Goal: Information Seeking & Learning: Find specific page/section

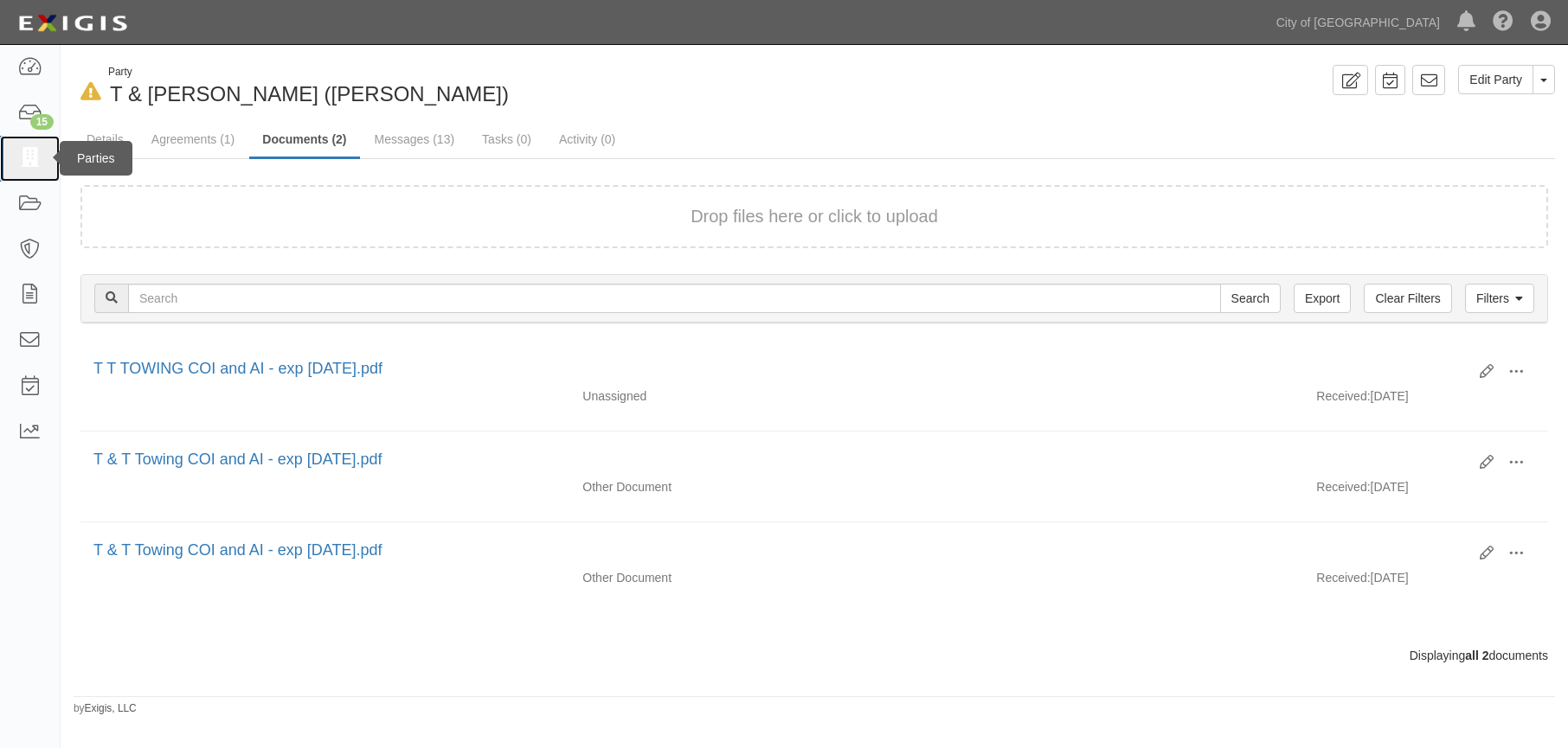
click at [33, 160] on icon at bounding box center [29, 159] width 24 height 20
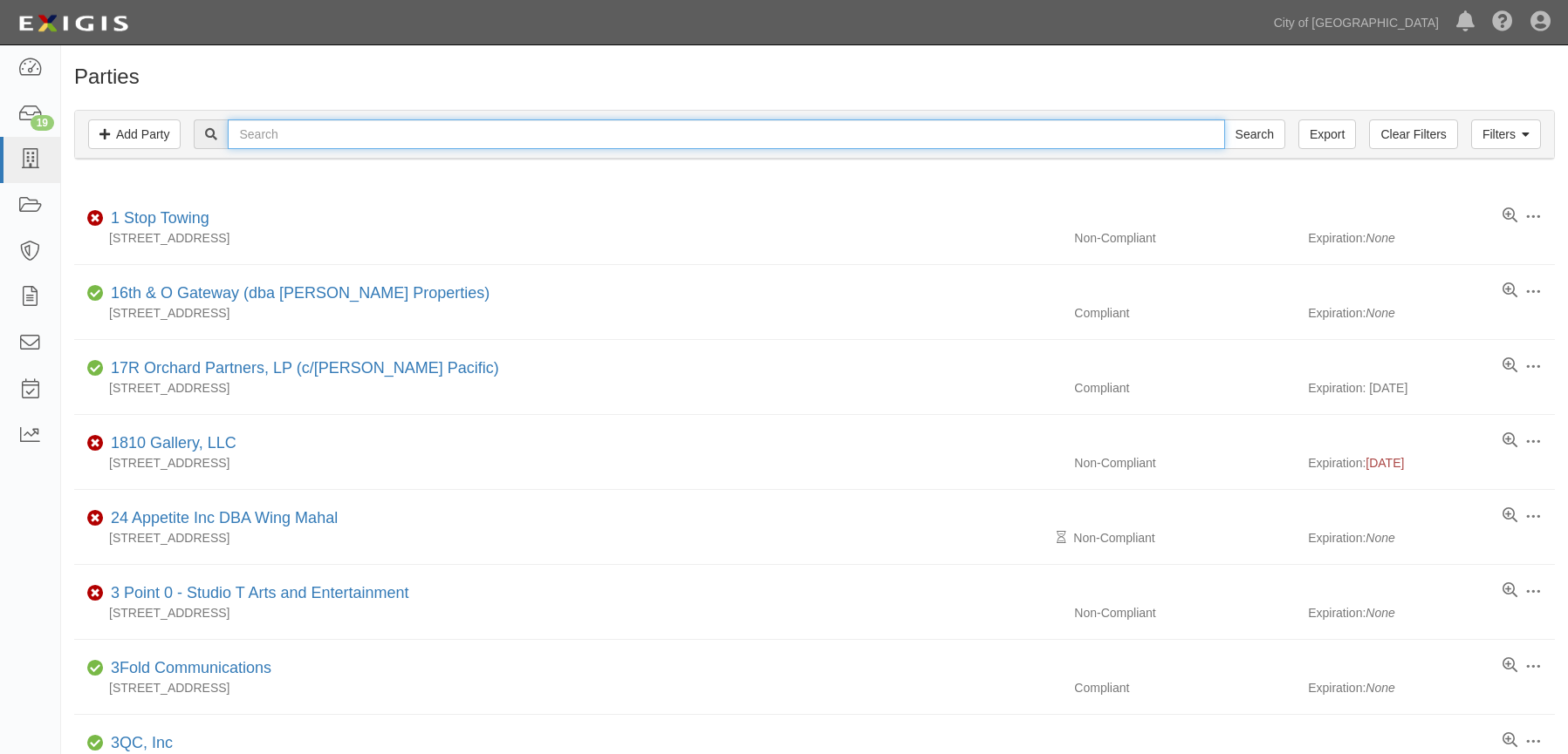
click at [518, 139] on input "text" at bounding box center [726, 135] width 996 height 29
type input "eagle"
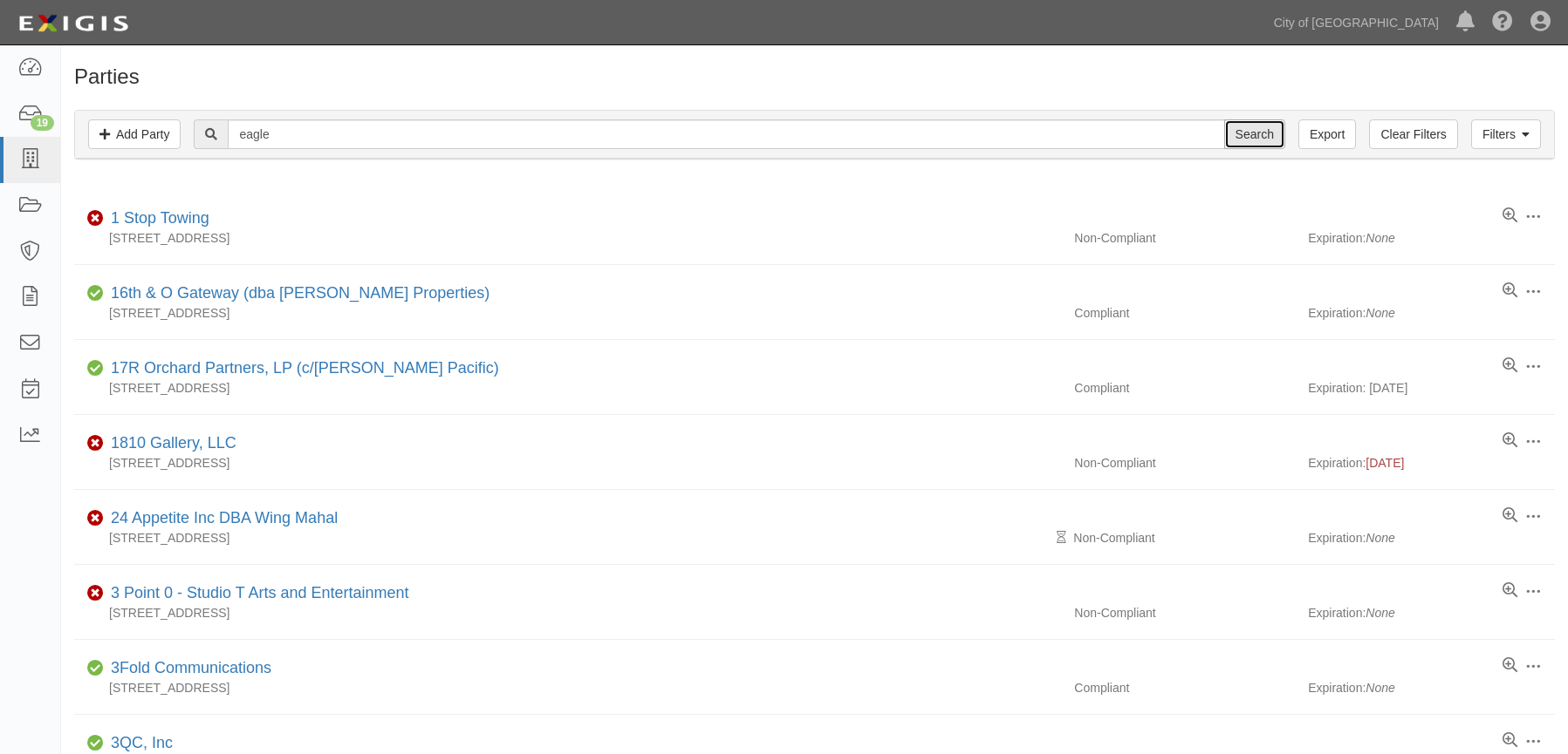
click at [1249, 128] on input "Search" at bounding box center [1254, 135] width 61 height 29
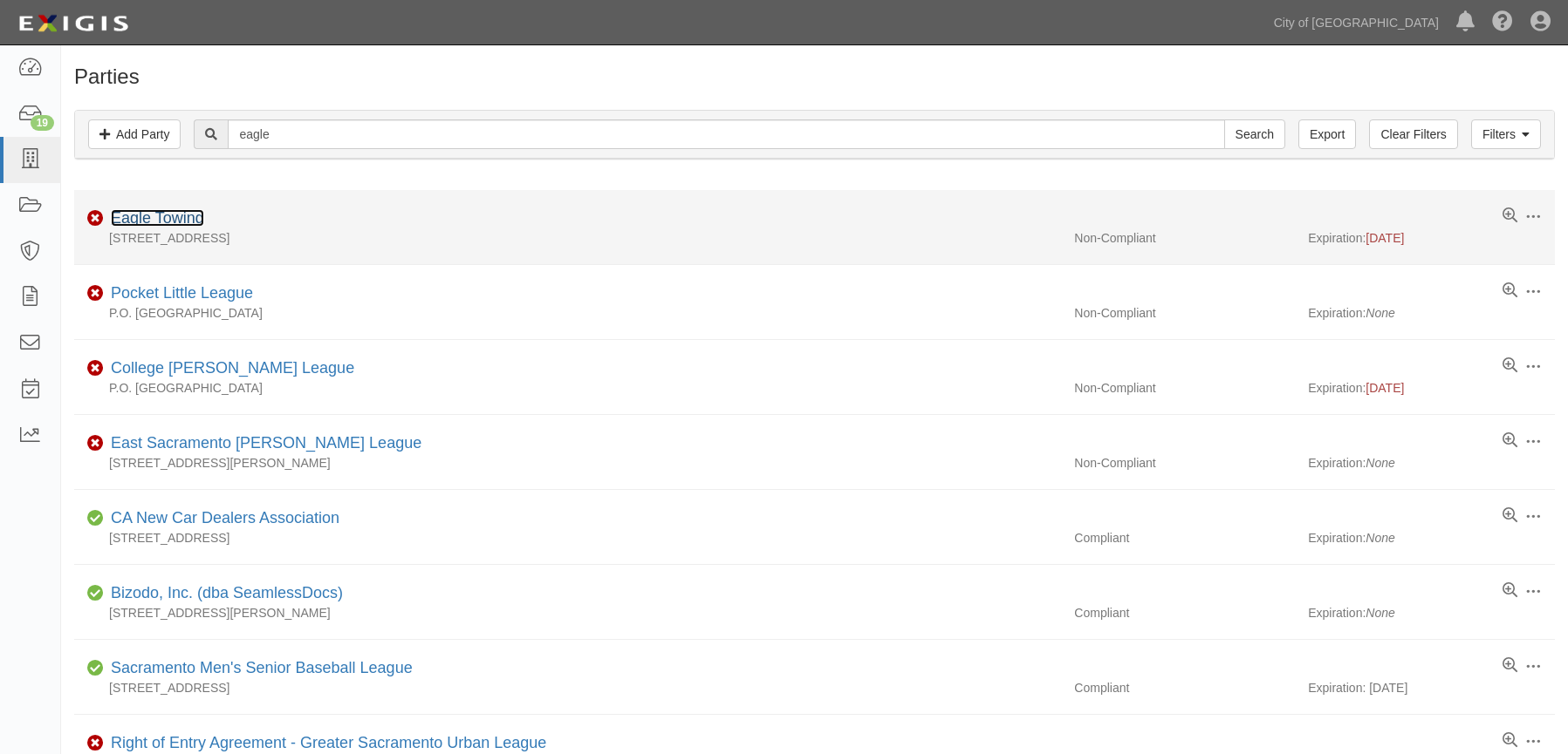
click at [191, 218] on link "Eagle Towing" at bounding box center [157, 218] width 93 height 18
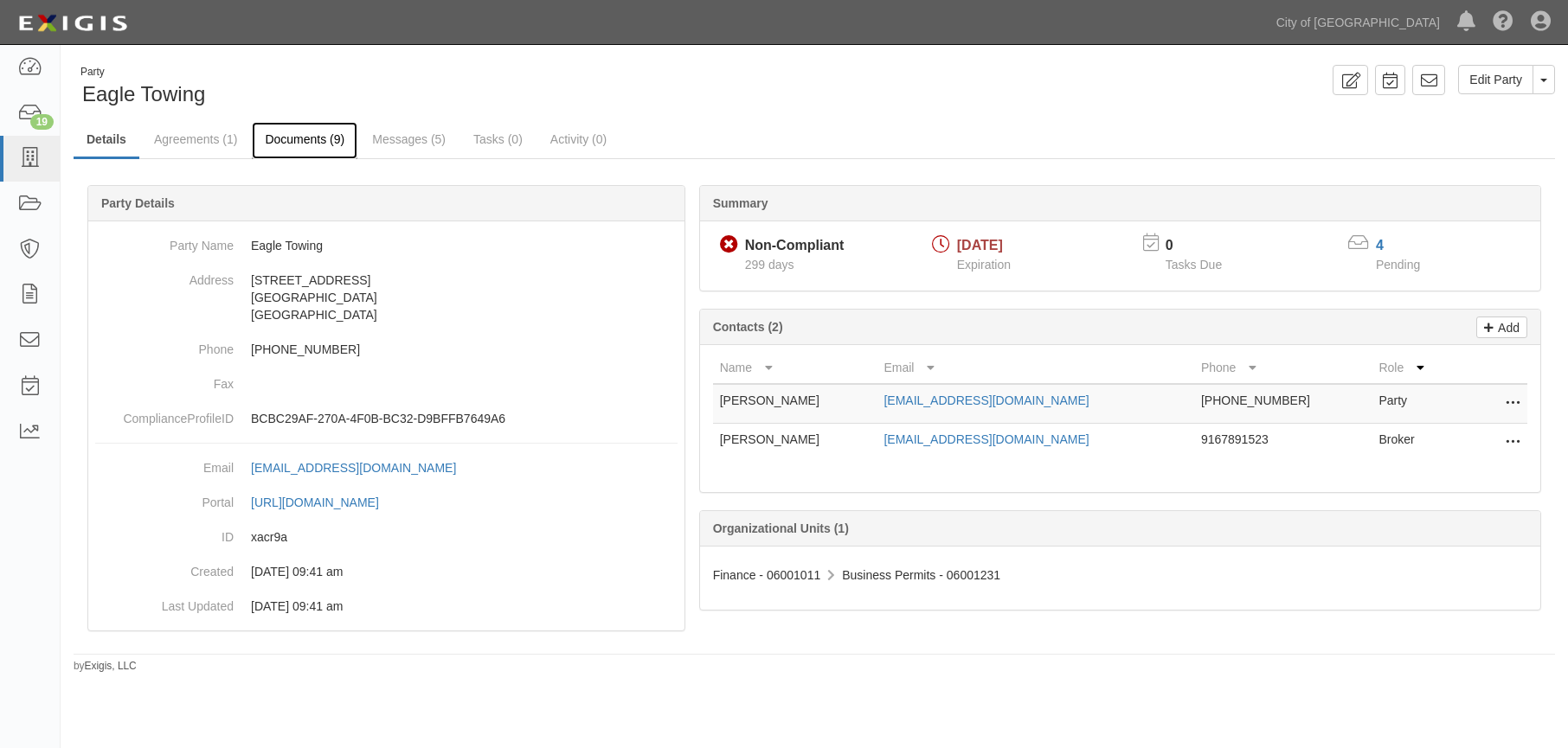
click at [309, 138] on link "Documents (9)" at bounding box center [304, 140] width 105 height 37
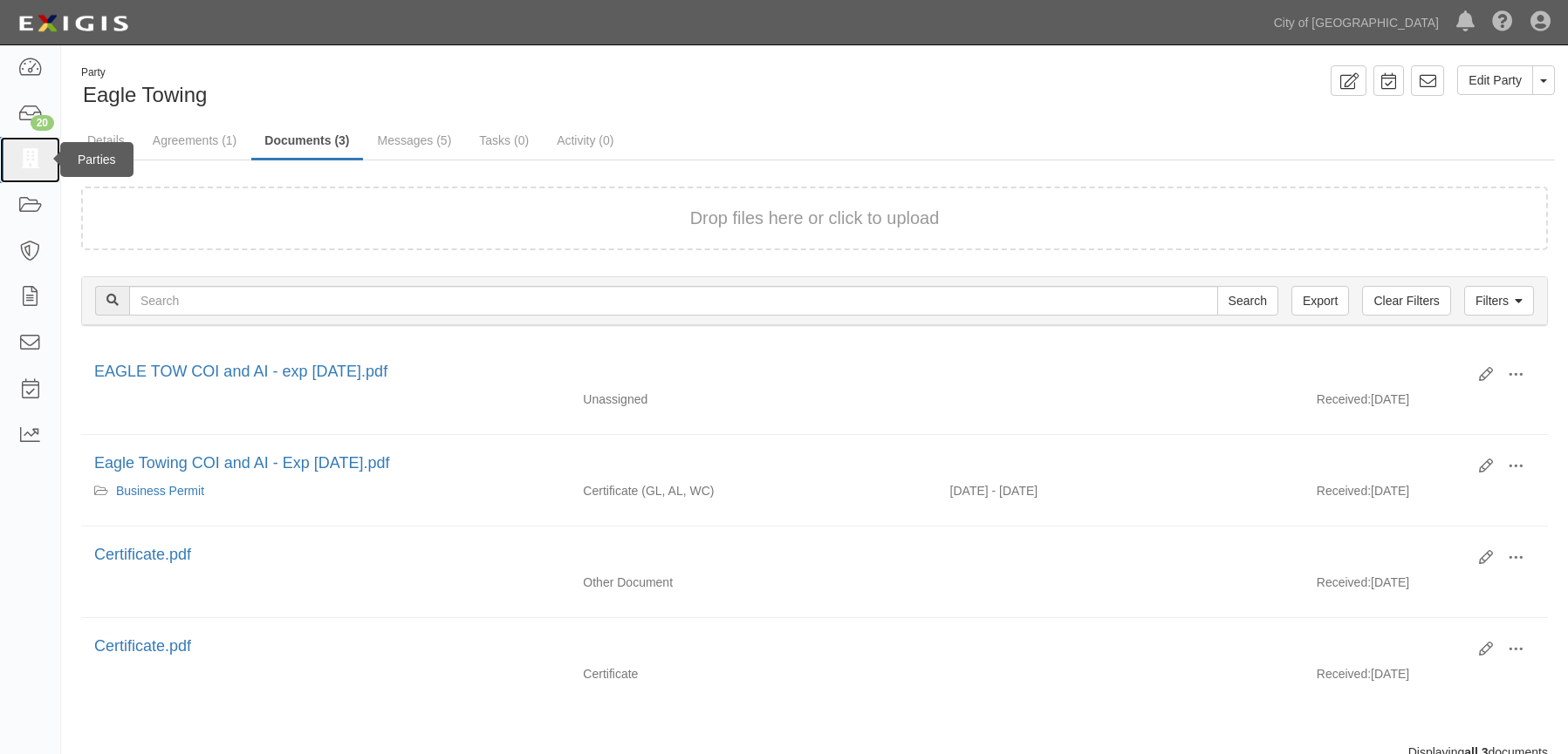
click at [33, 155] on icon at bounding box center [30, 160] width 24 height 20
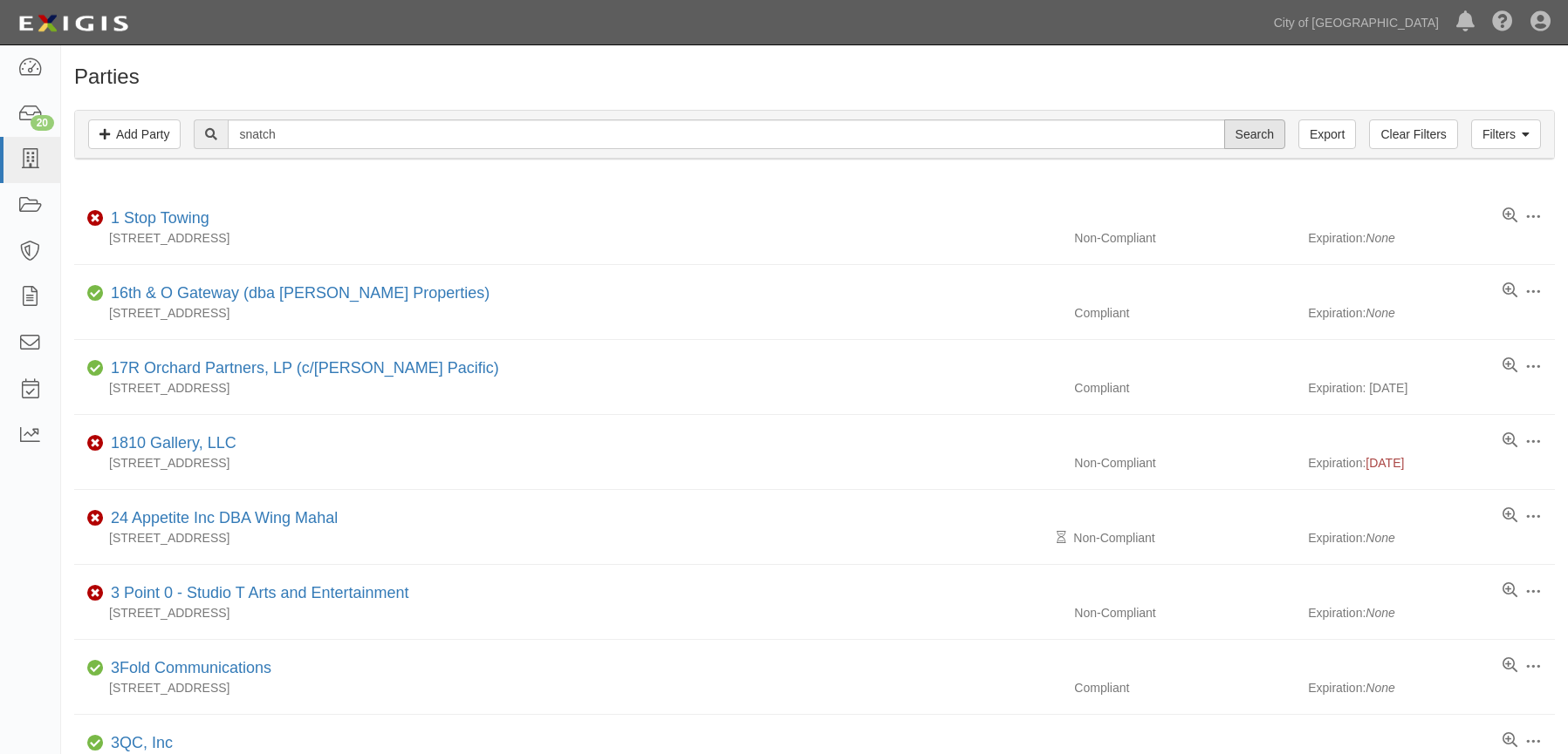
type input "snatch"
click at [1266, 127] on input "Search" at bounding box center [1254, 135] width 61 height 29
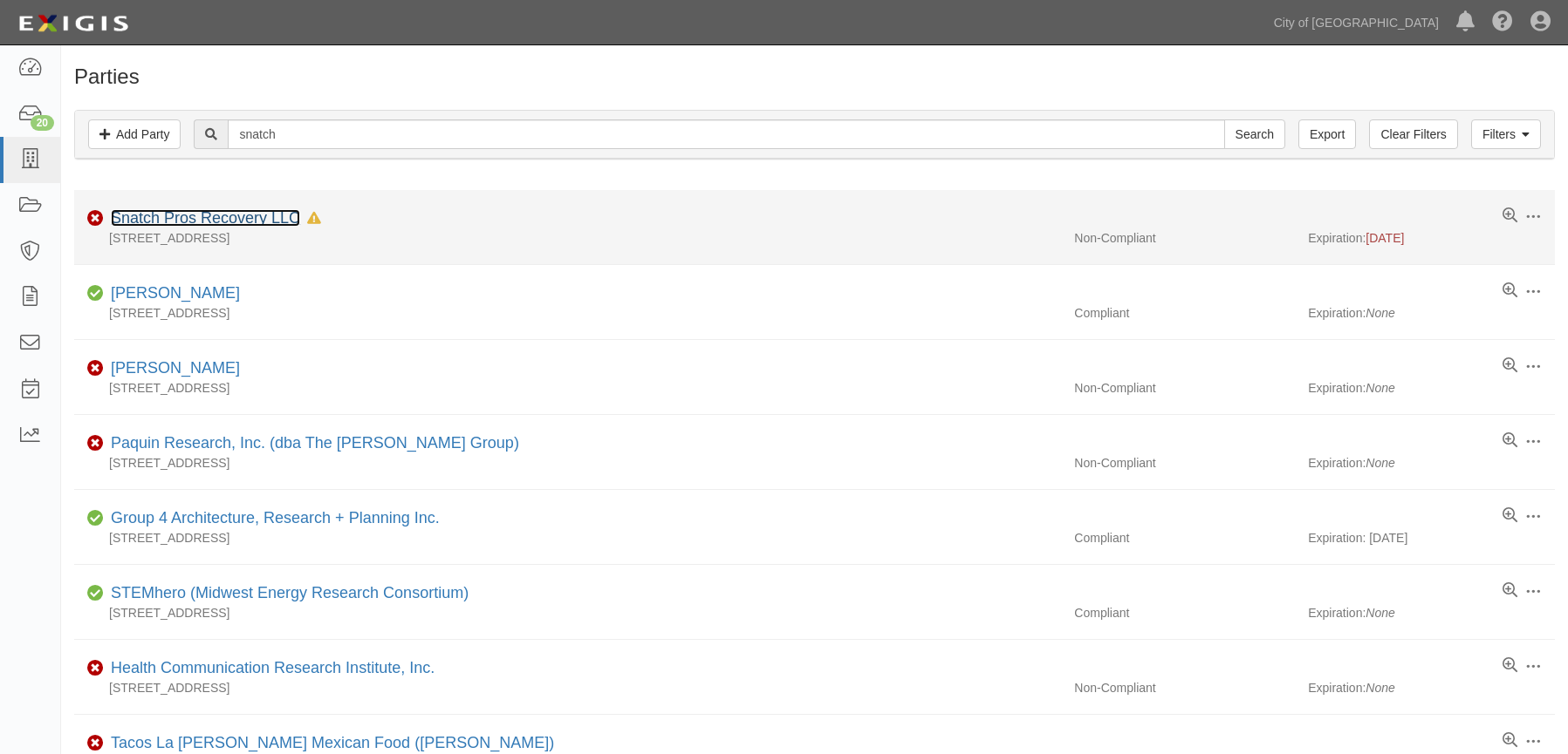
click at [244, 218] on link "Snatch Pros Recovery LLC" at bounding box center [205, 218] width 189 height 18
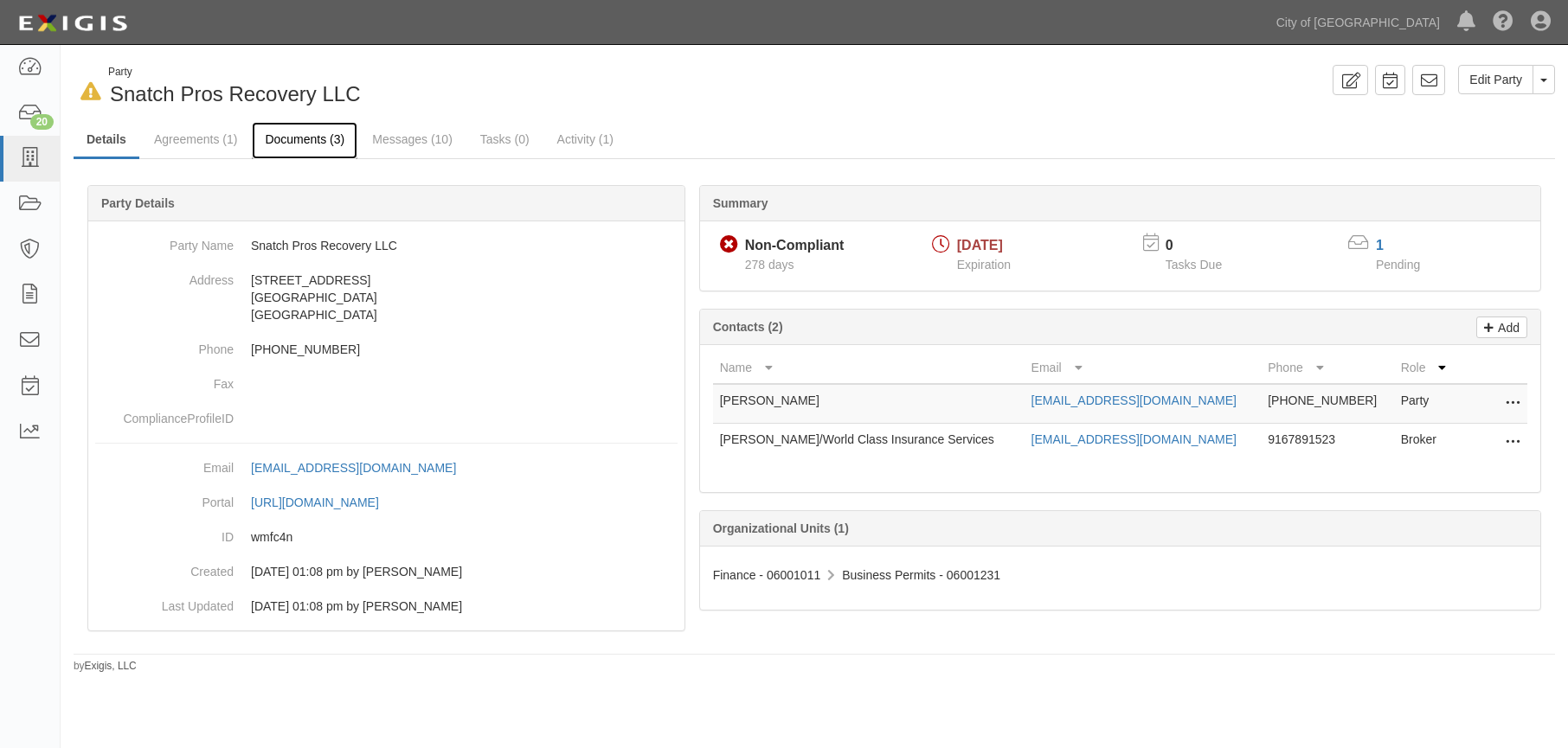
click at [306, 146] on link "Documents (3)" at bounding box center [304, 140] width 105 height 37
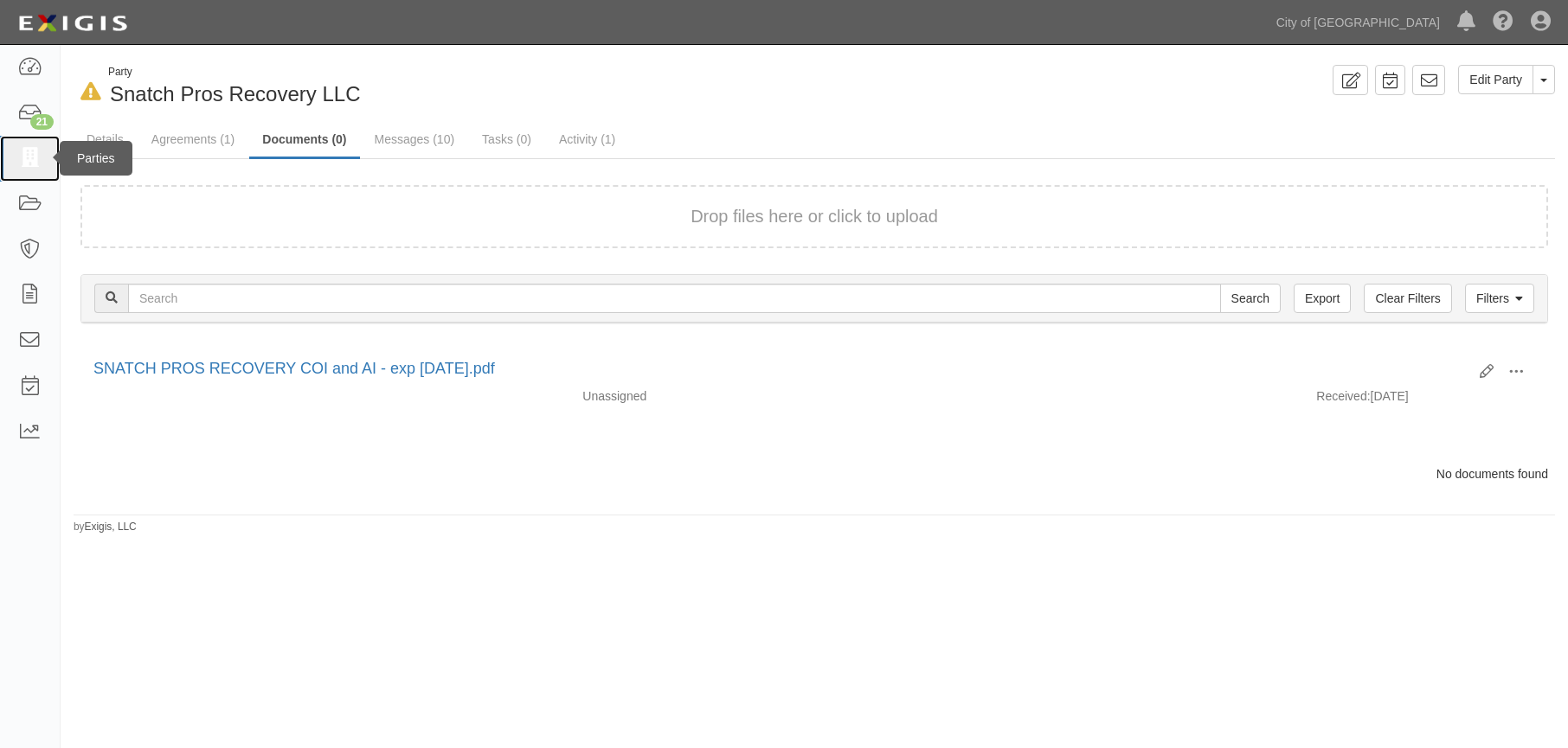
click at [29, 162] on icon at bounding box center [29, 159] width 24 height 20
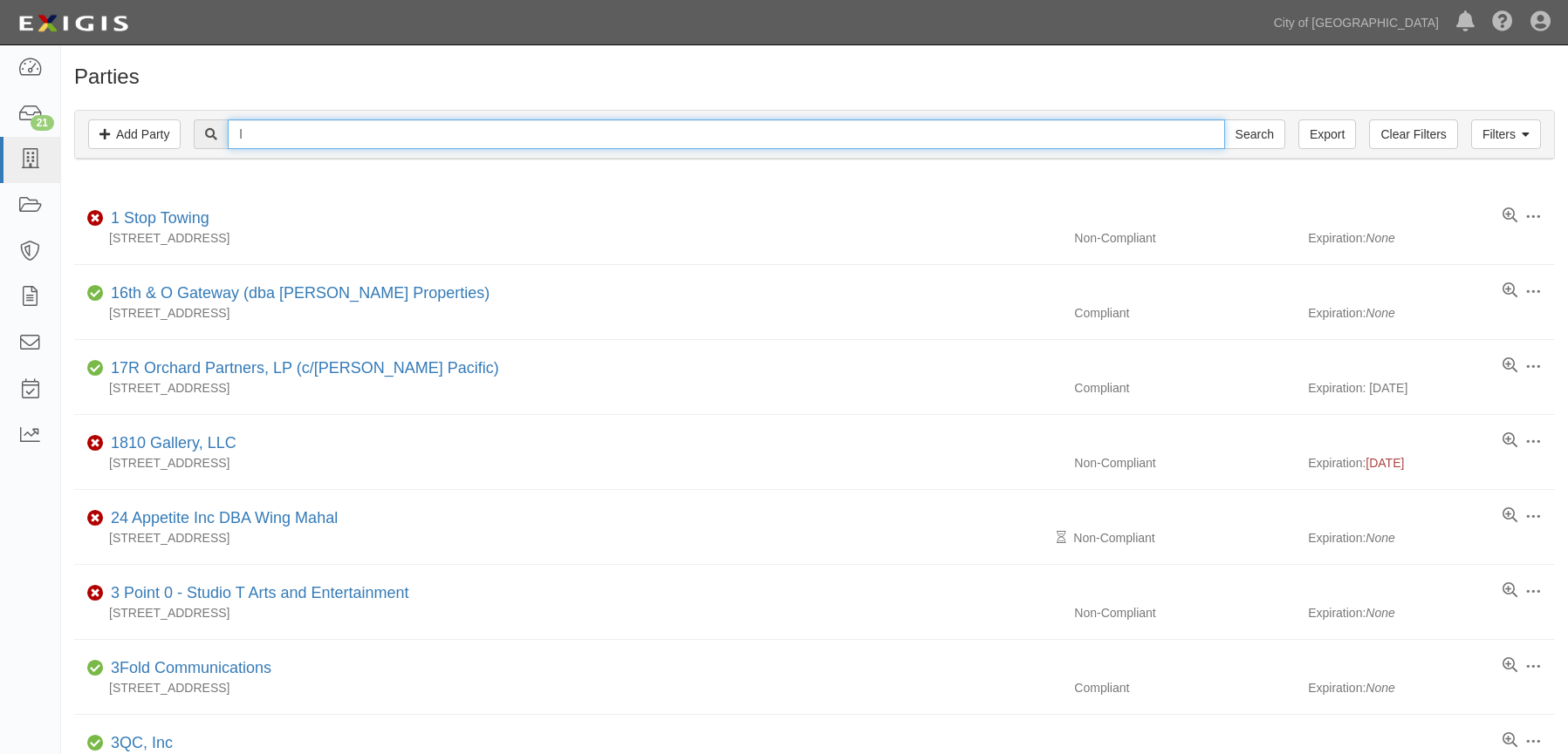
click at [422, 136] on input "l" at bounding box center [726, 135] width 996 height 29
type input "lj"
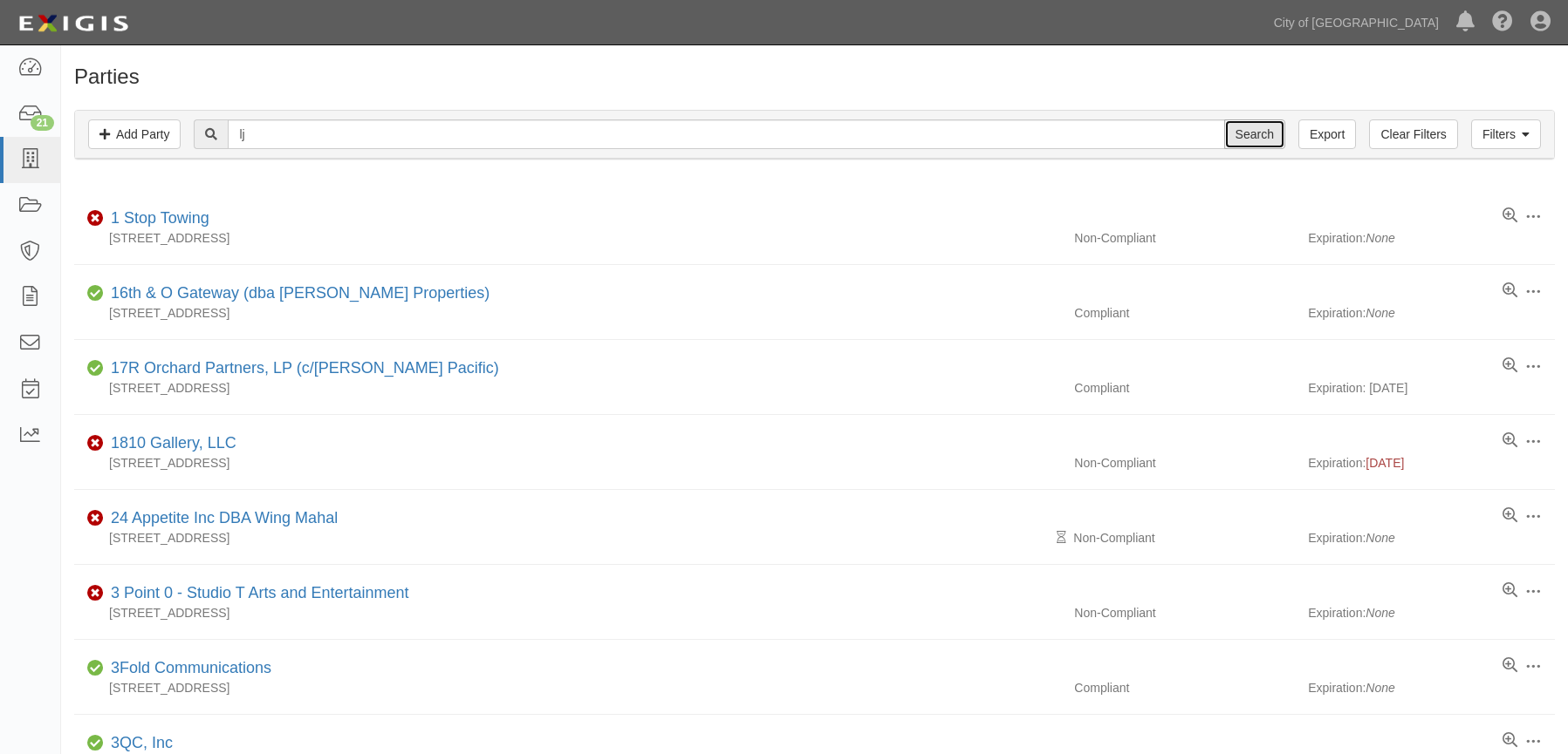
click at [1265, 134] on input "Search" at bounding box center [1254, 135] width 61 height 29
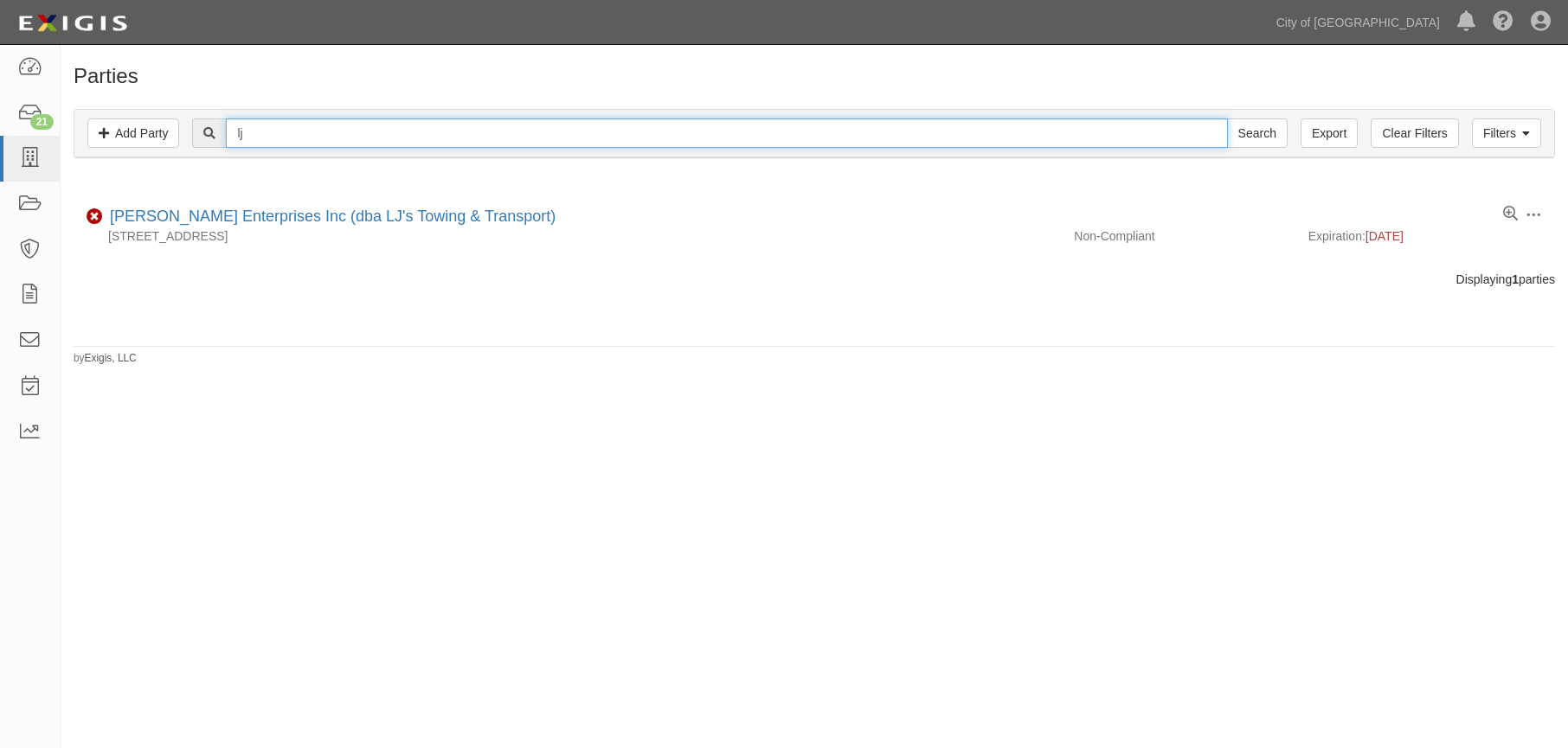
click at [282, 138] on input "lj" at bounding box center [726, 134] width 1002 height 29
type input "l"
type input "aj"
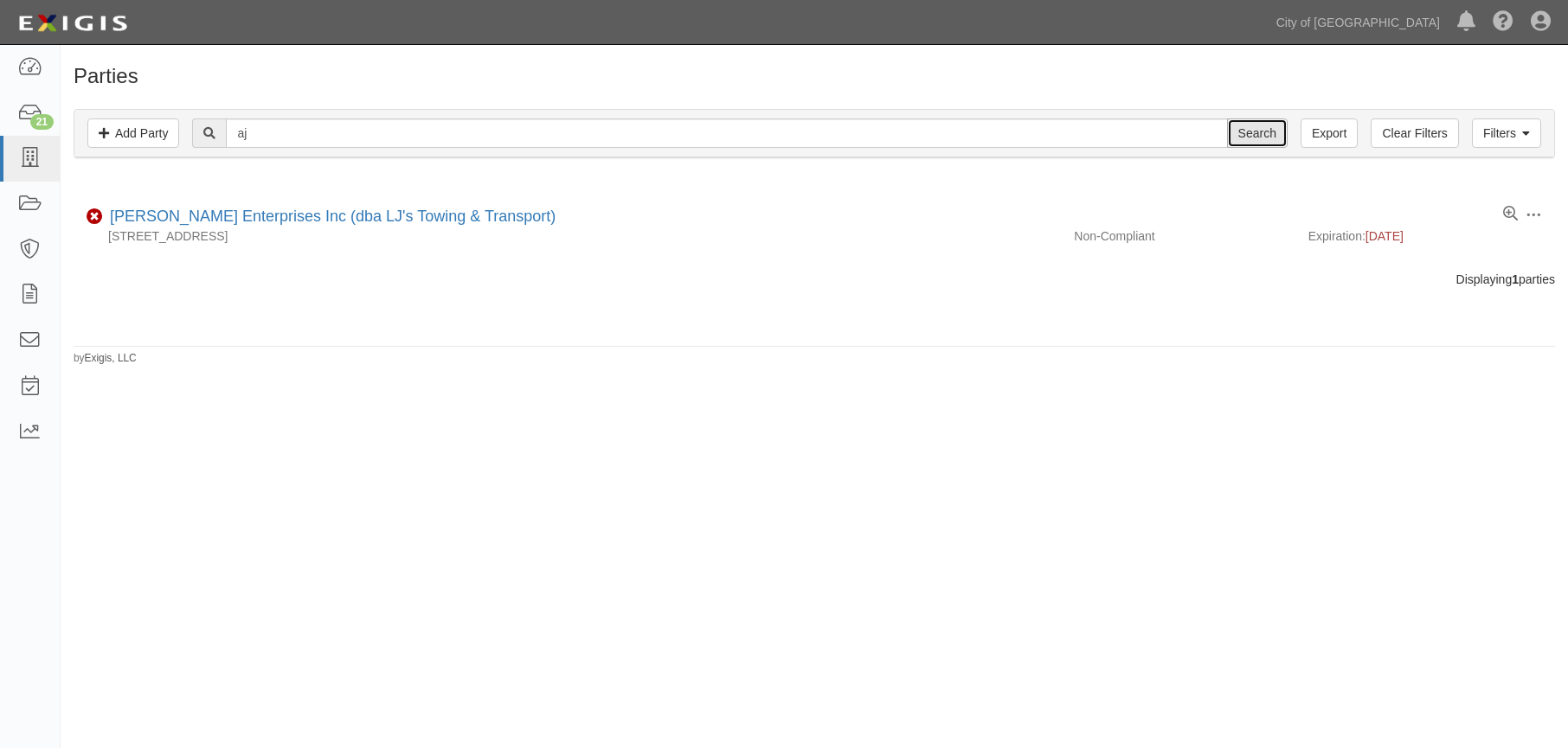
click at [1268, 135] on input "Search" at bounding box center [1258, 134] width 60 height 29
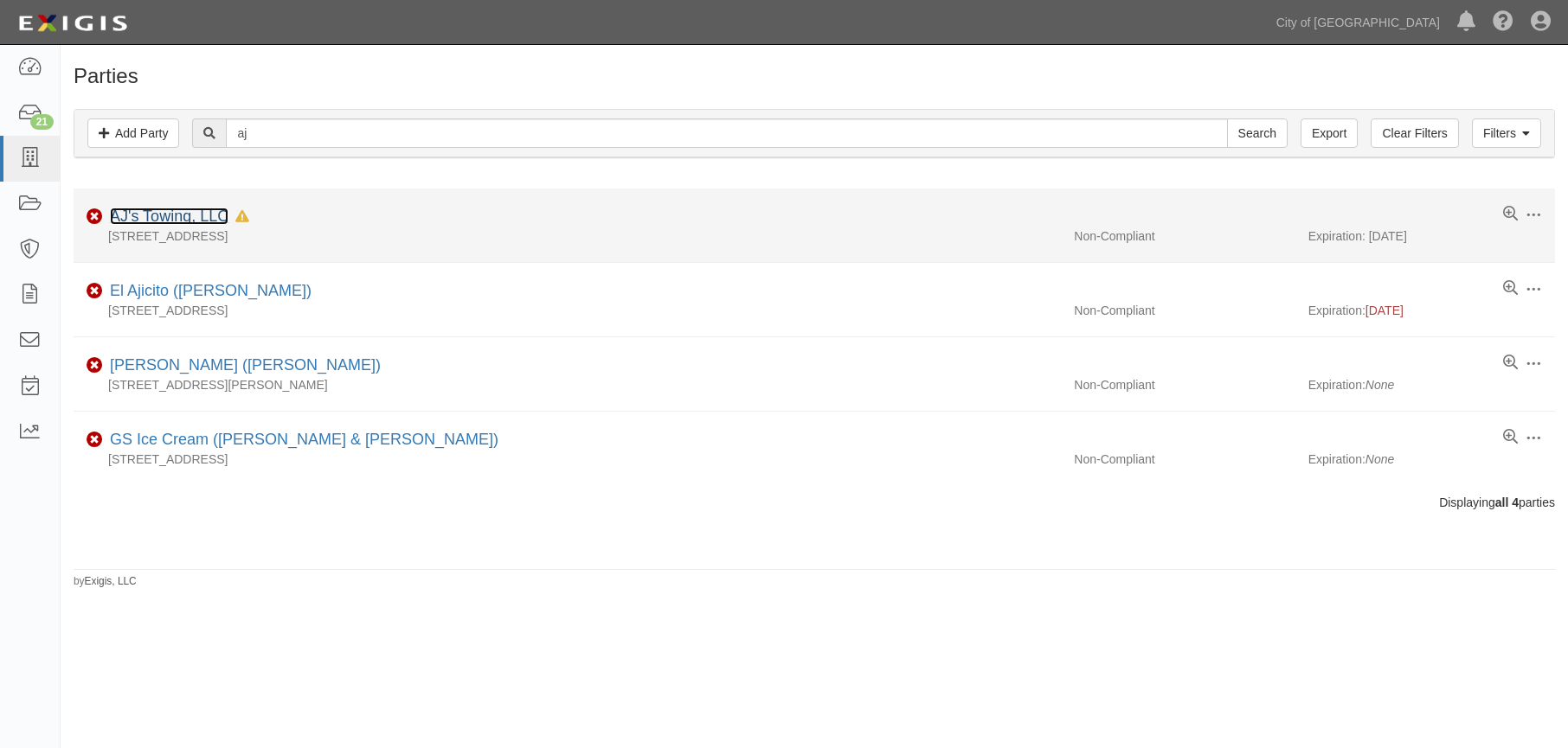
click at [213, 220] on link "AJ's Towing, LLC" at bounding box center [169, 216] width 119 height 17
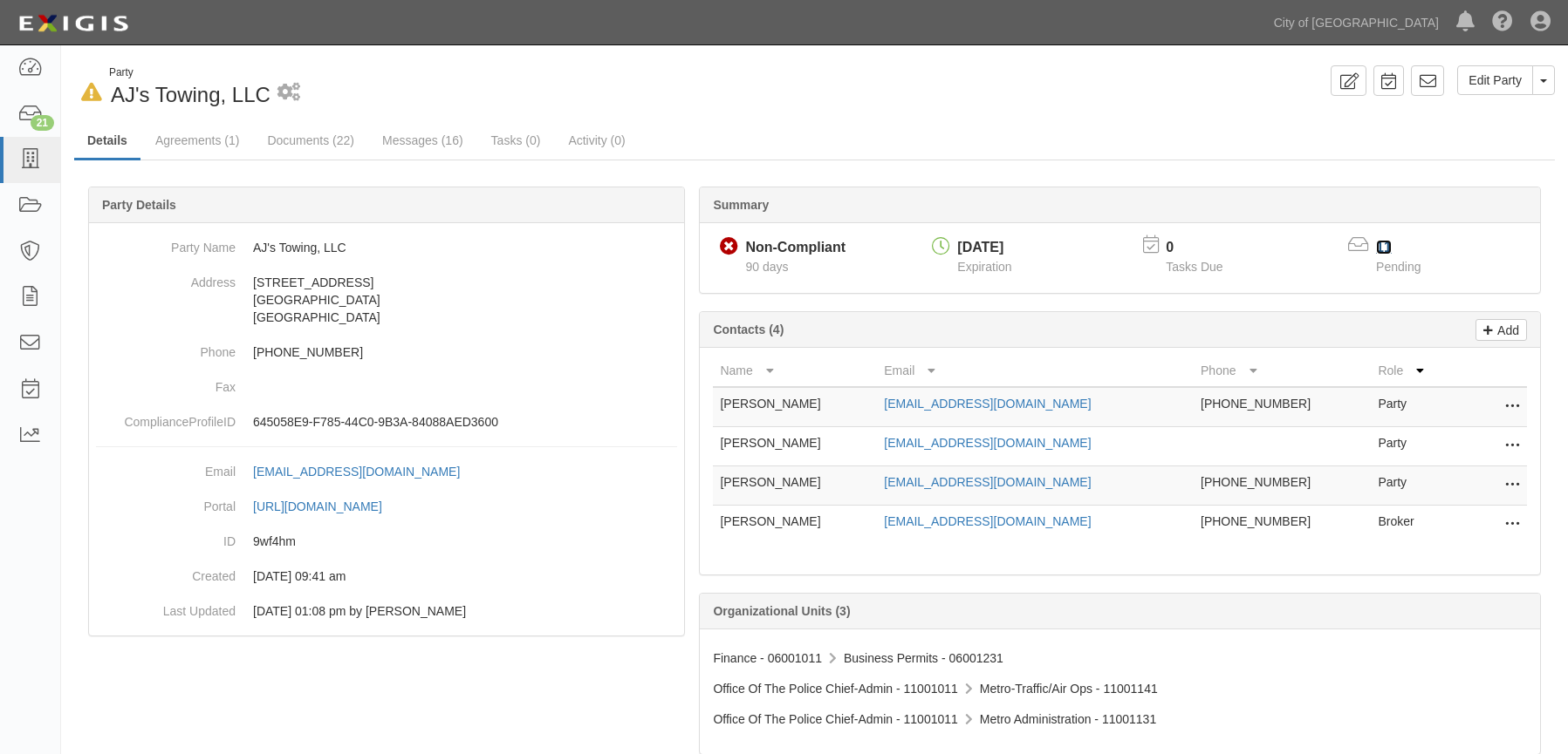
click at [1386, 244] on link "11" at bounding box center [1384, 247] width 16 height 15
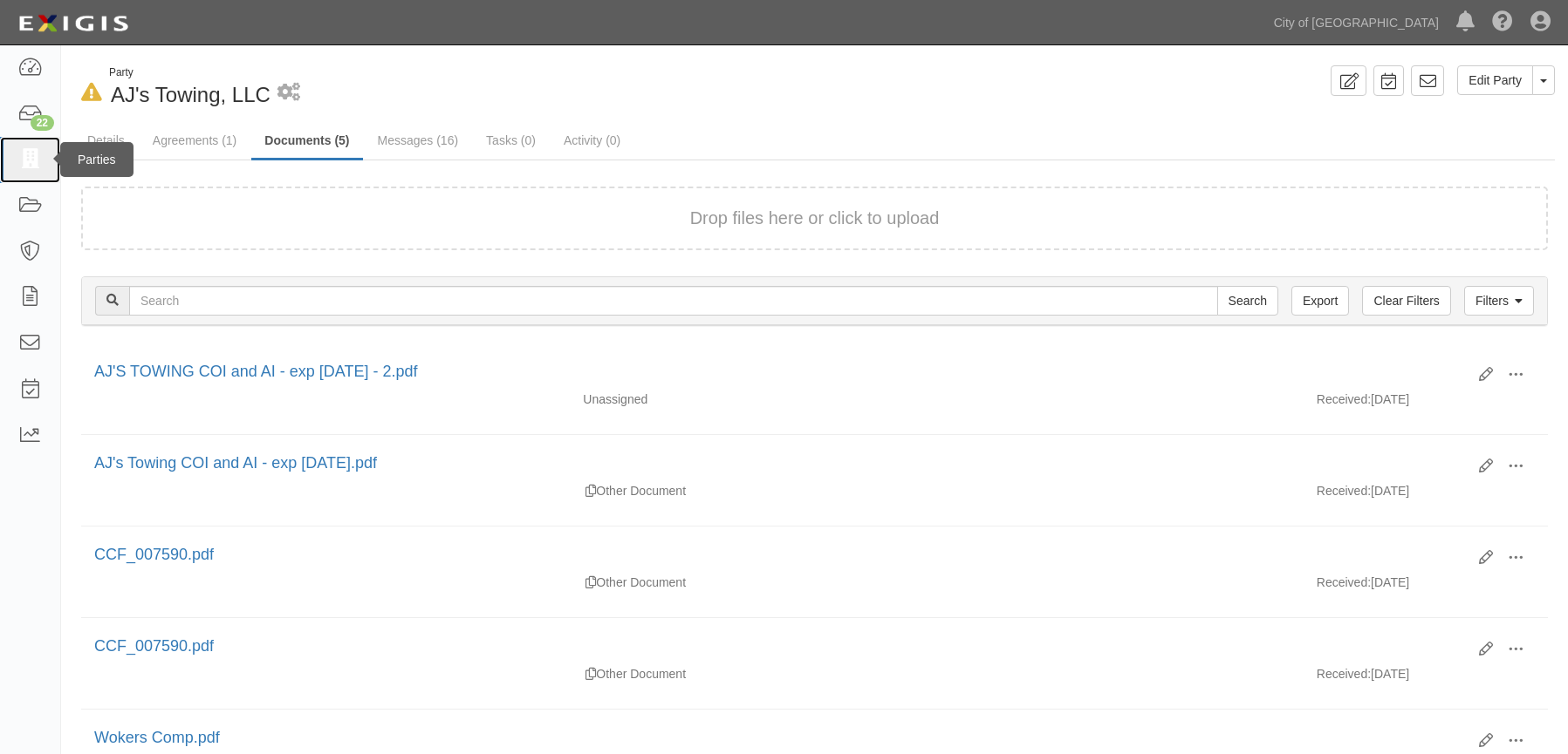
click at [26, 158] on icon at bounding box center [30, 160] width 24 height 20
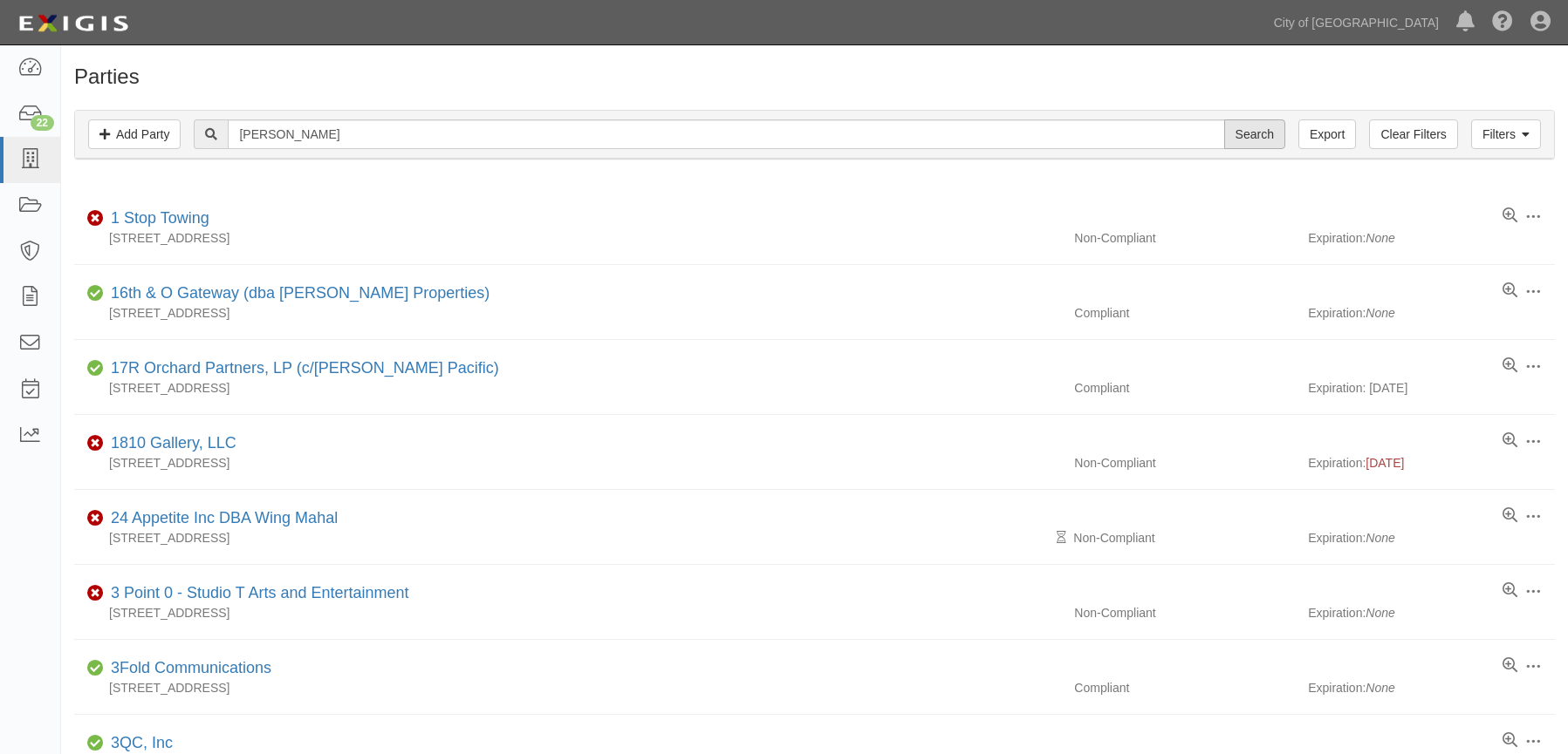
type input "rincon"
click at [1265, 137] on input "Search" at bounding box center [1254, 135] width 61 height 29
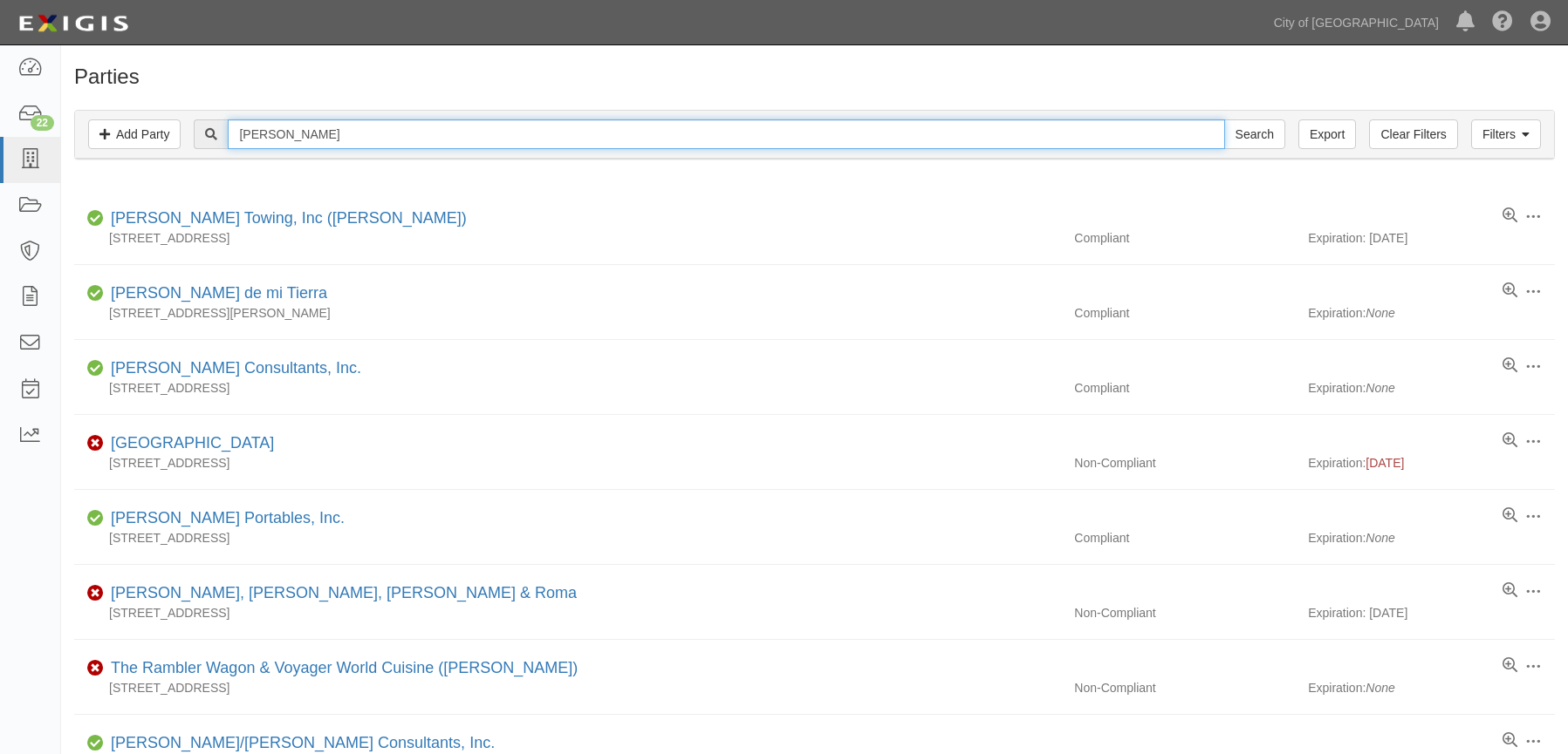
drag, startPoint x: 315, startPoint y: 133, endPoint x: 207, endPoint y: 116, distance: 109.3
click at [210, 113] on div "Filters Add Party Clear Filters Export rincon Search Filters" at bounding box center [814, 135] width 1479 height 48
type input "california auto"
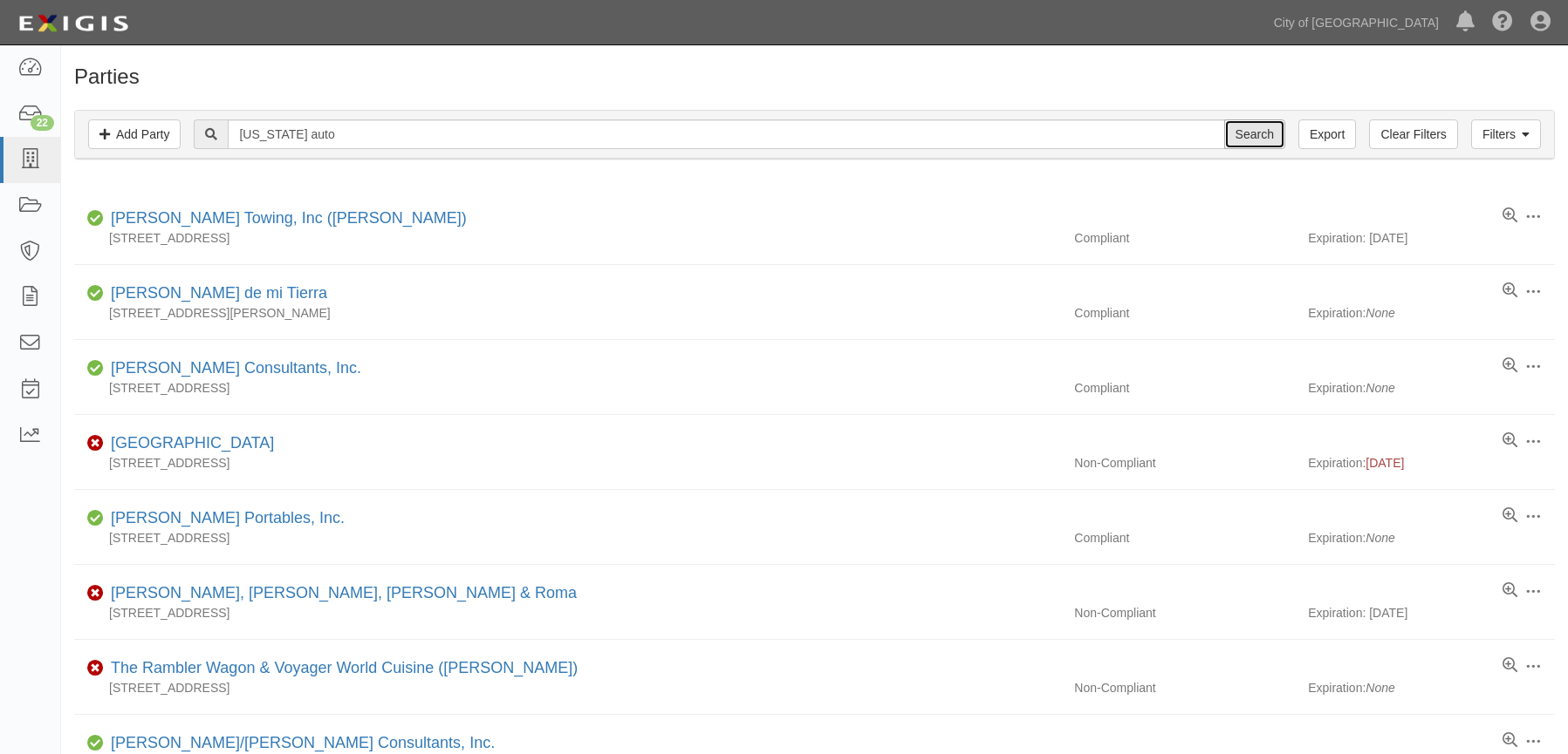
click at [1259, 135] on input "Search" at bounding box center [1254, 135] width 61 height 29
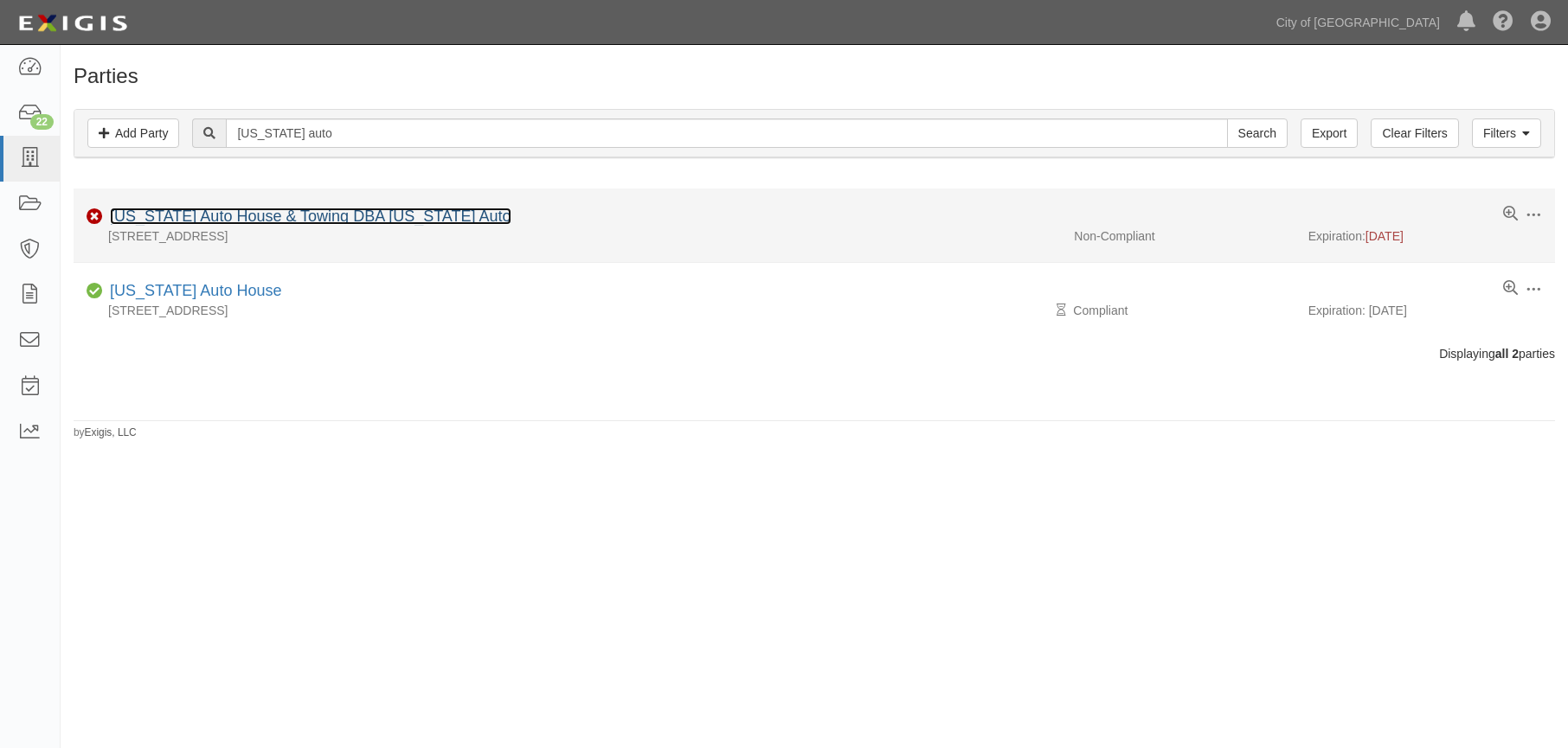
click at [390, 216] on link "[US_STATE] Auto House & Towing DBA [US_STATE] Auto" at bounding box center [310, 216] width 402 height 17
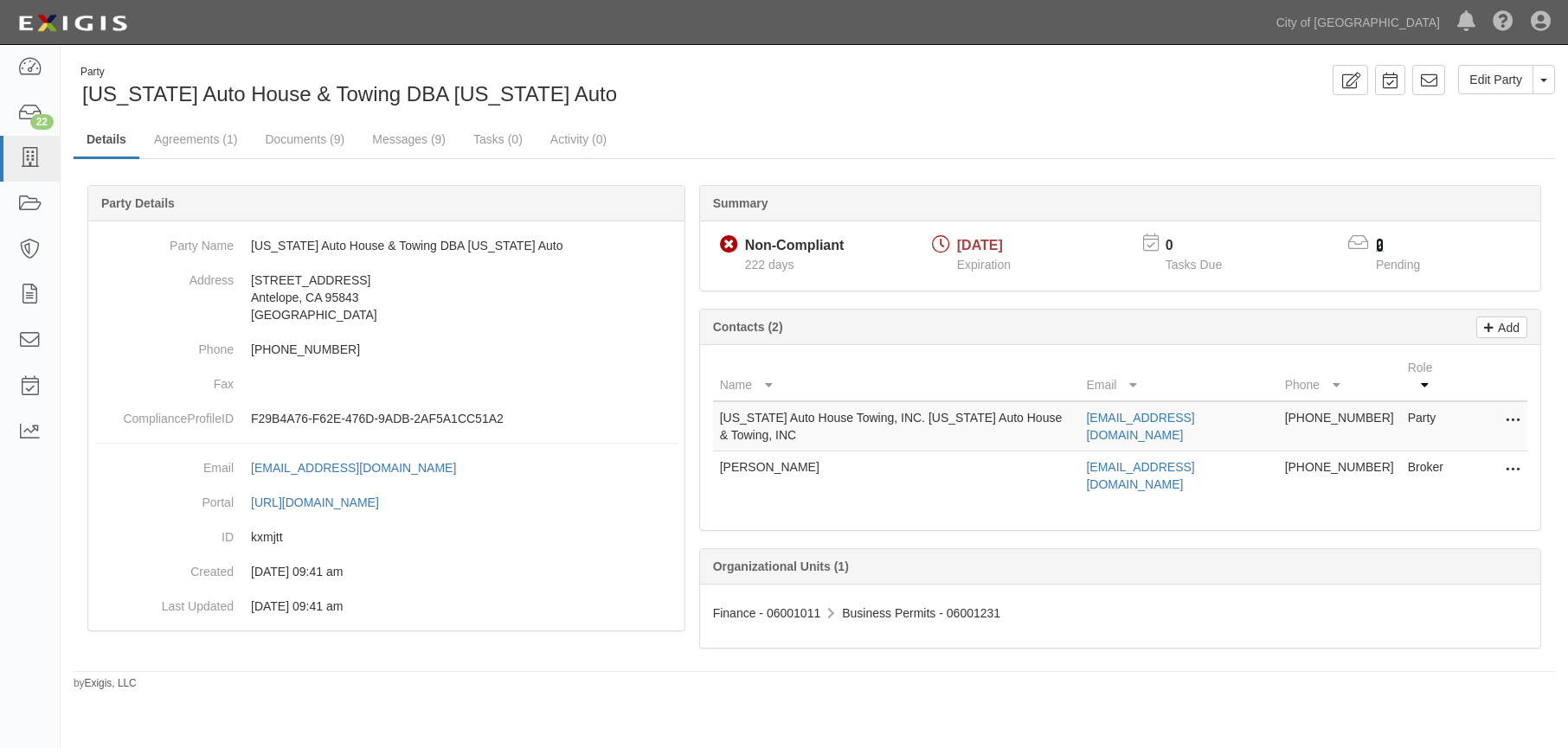
click at [1381, 246] on link "2" at bounding box center [1380, 245] width 8 height 15
